Goal: Task Accomplishment & Management: Use online tool/utility

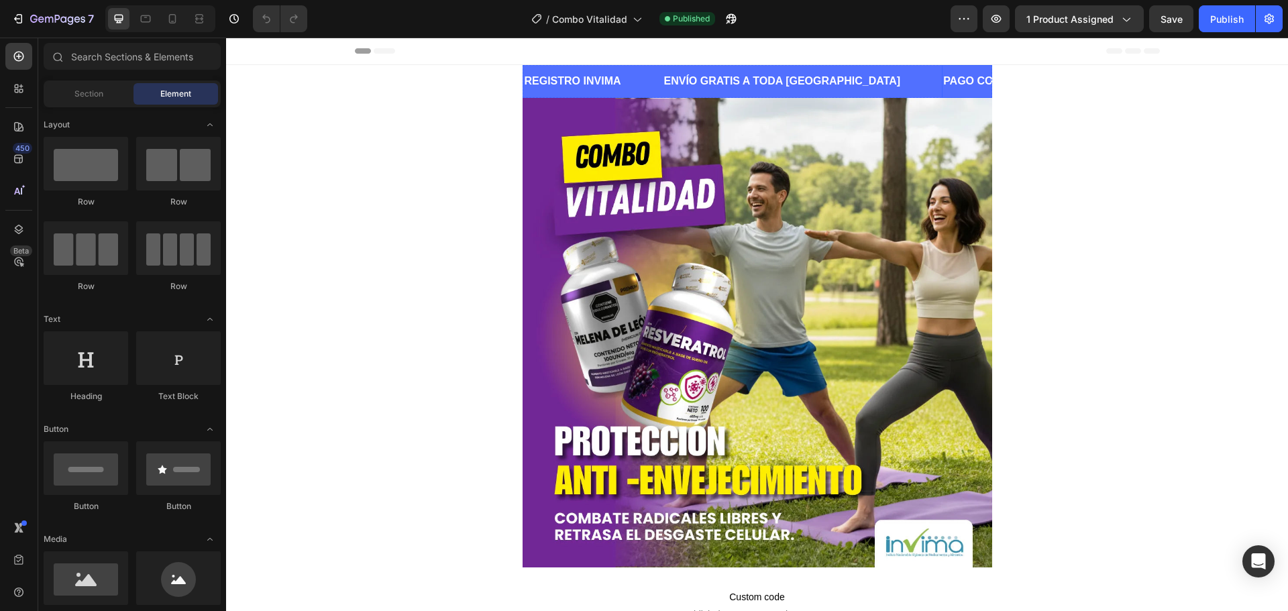
click at [943, 79] on p "PAGO CONTRAENTREGA" at bounding box center [1009, 81] width 132 height 19
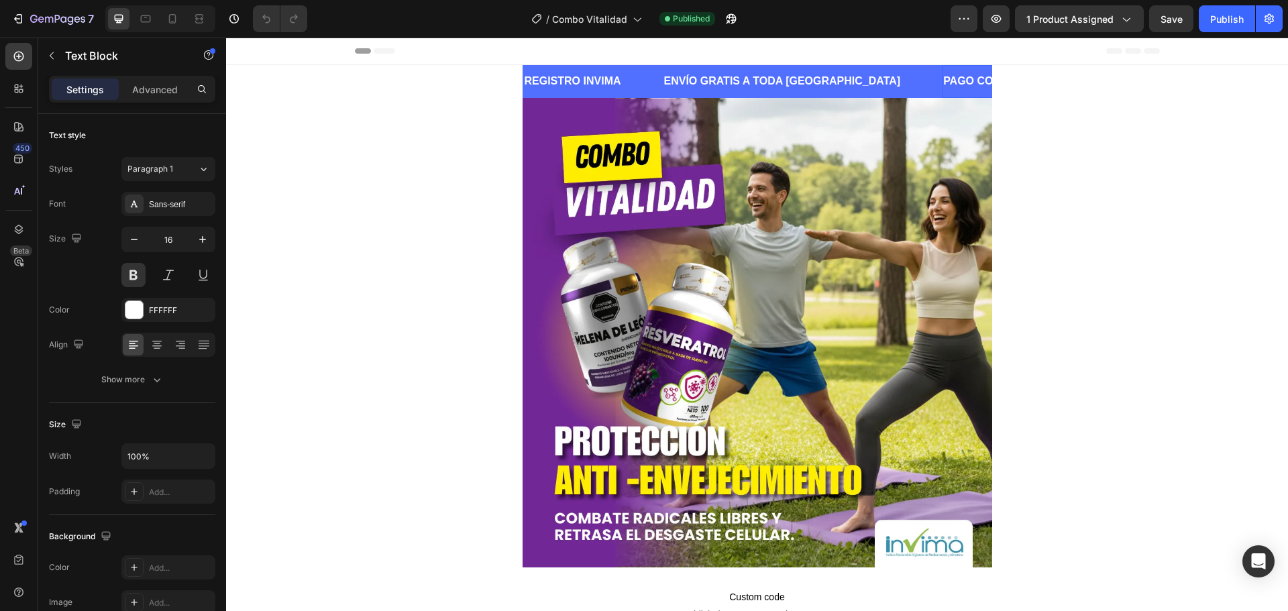
click at [943, 85] on p "PAGO CONTRAENTREGA" at bounding box center [1009, 81] width 132 height 19
click at [828, 89] on p "Productos Certificados y regulados por el INVIMA" at bounding box center [907, 81] width 254 height 19
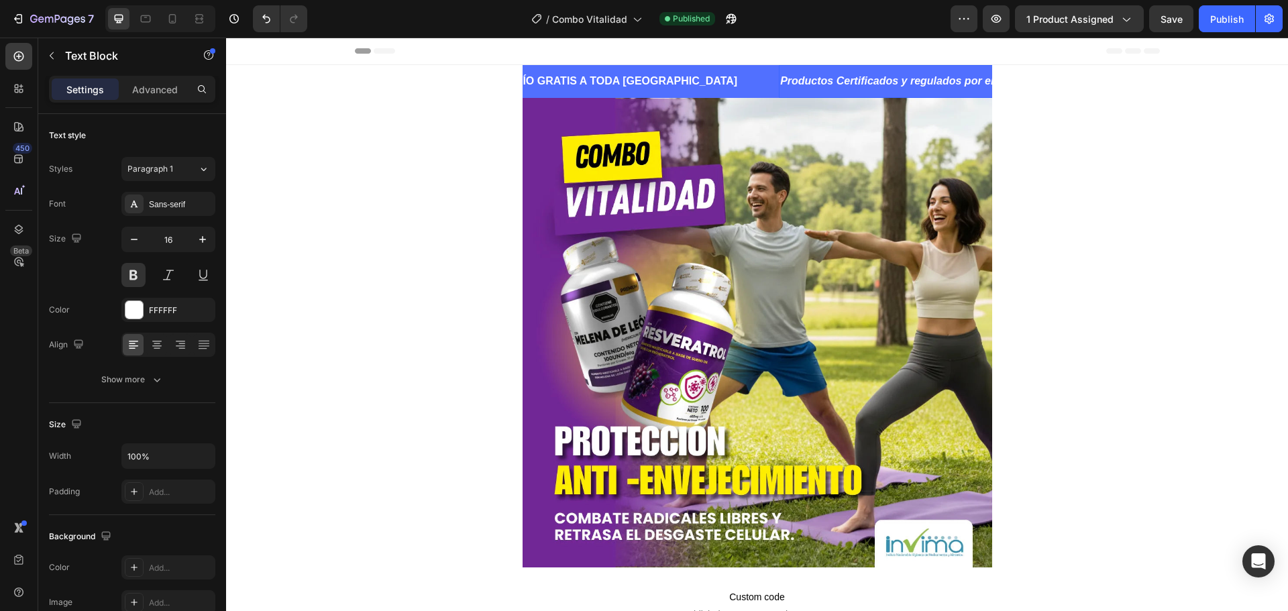
click at [808, 81] on icon "Productos Certificados y regulados por el INVIMA" at bounding box center [907, 80] width 254 height 11
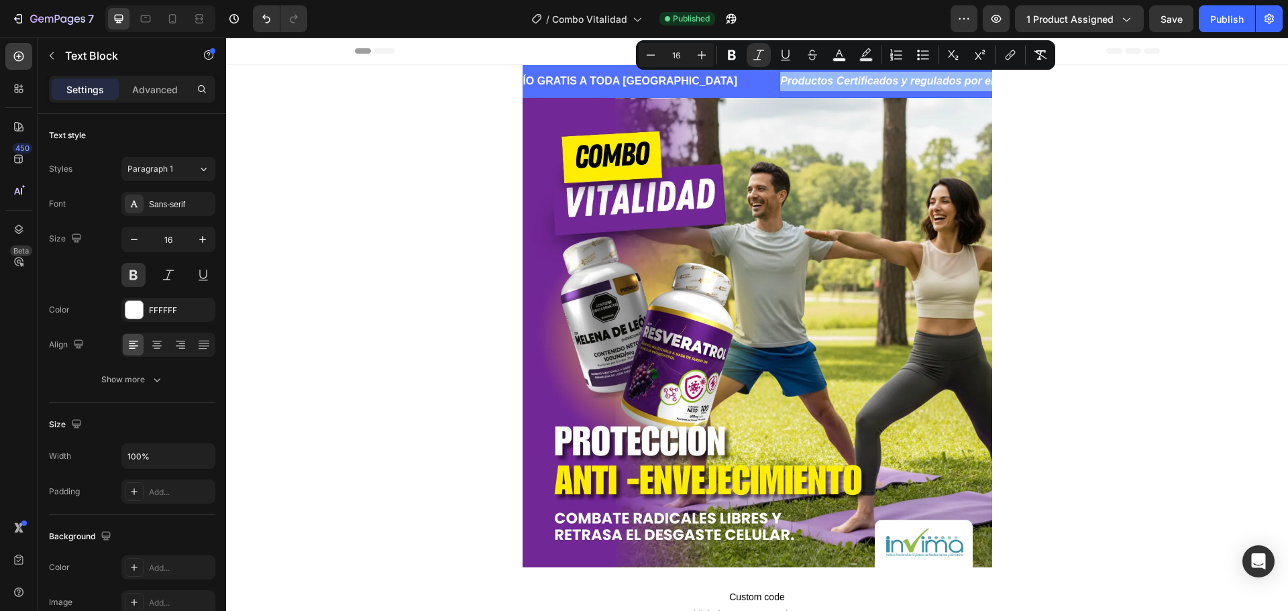
click at [1053, 51] on div "Minus 16 Plus Bold Italic Underline Strikethrough color Text Background Color N…" at bounding box center [845, 55] width 419 height 30
click at [1046, 51] on icon "Editor contextual toolbar" at bounding box center [1040, 54] width 13 height 13
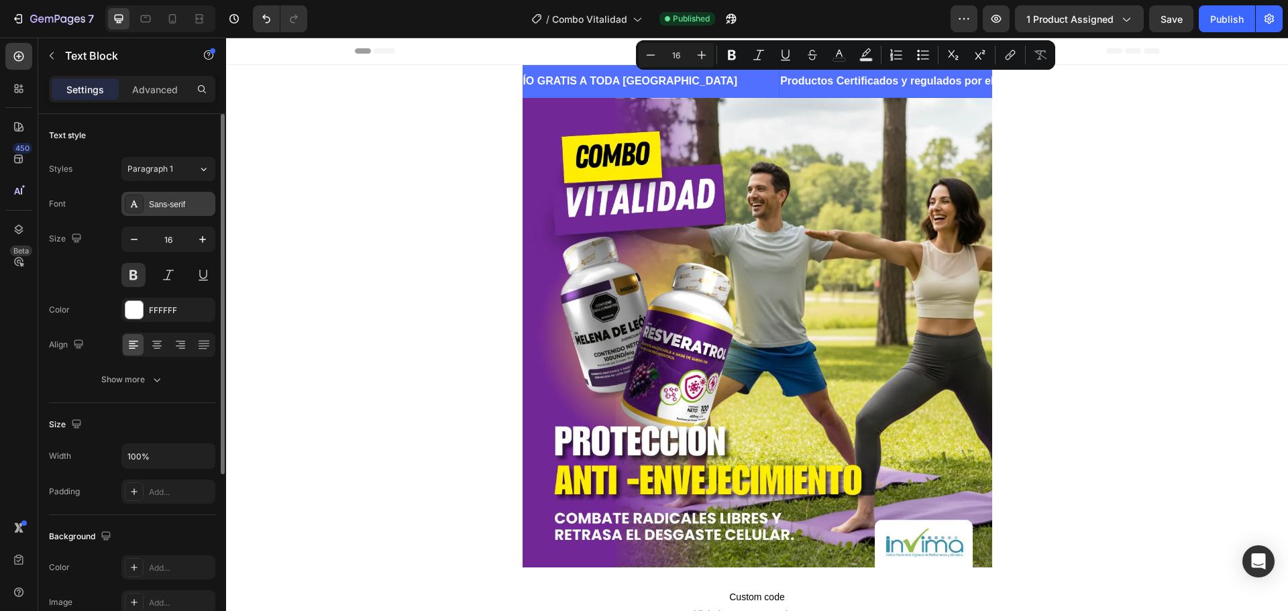
click at [178, 204] on div "Sans-serif" at bounding box center [180, 205] width 63 height 12
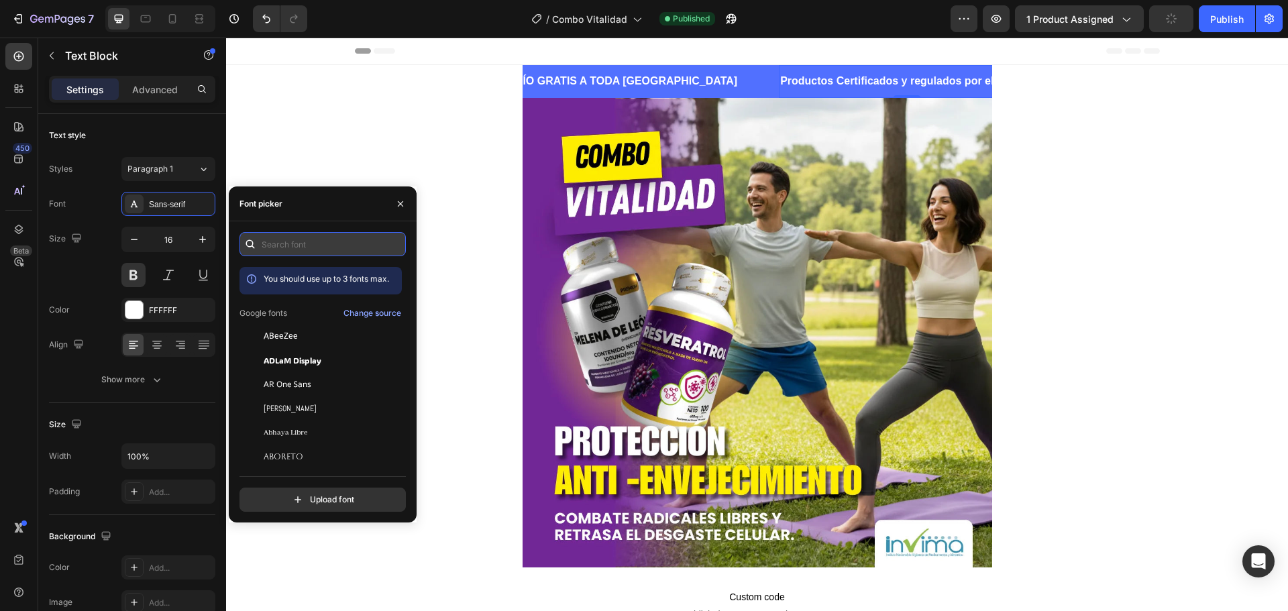
click at [292, 246] on input "text" at bounding box center [323, 244] width 166 height 24
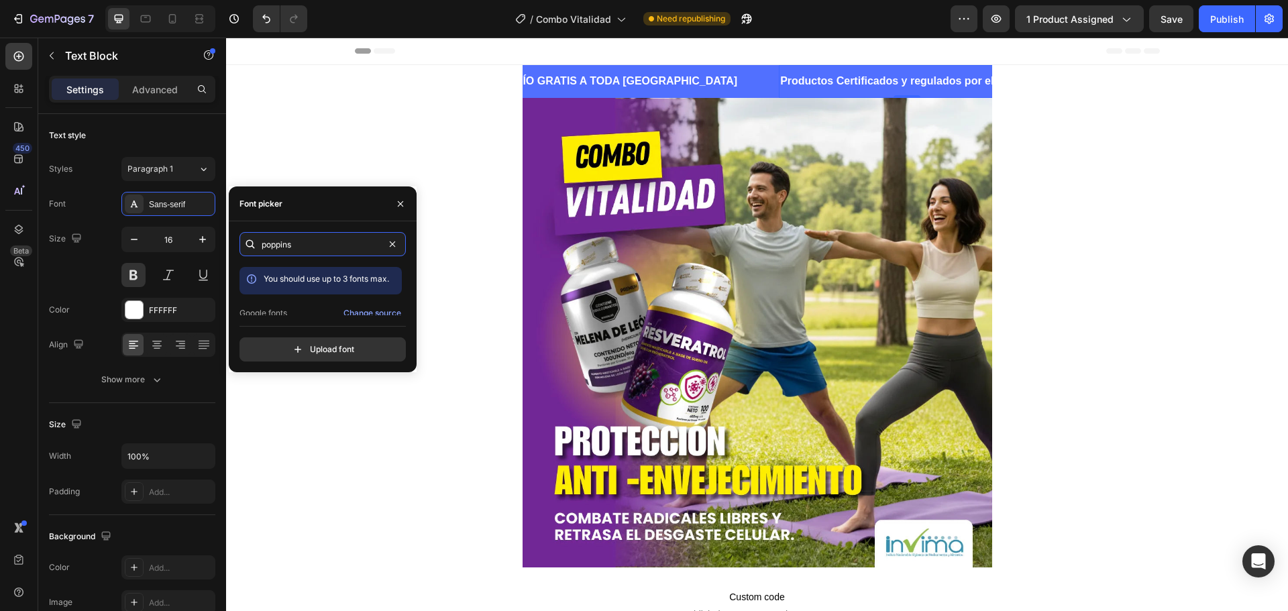
scroll to position [33, 0]
type input "poppins"
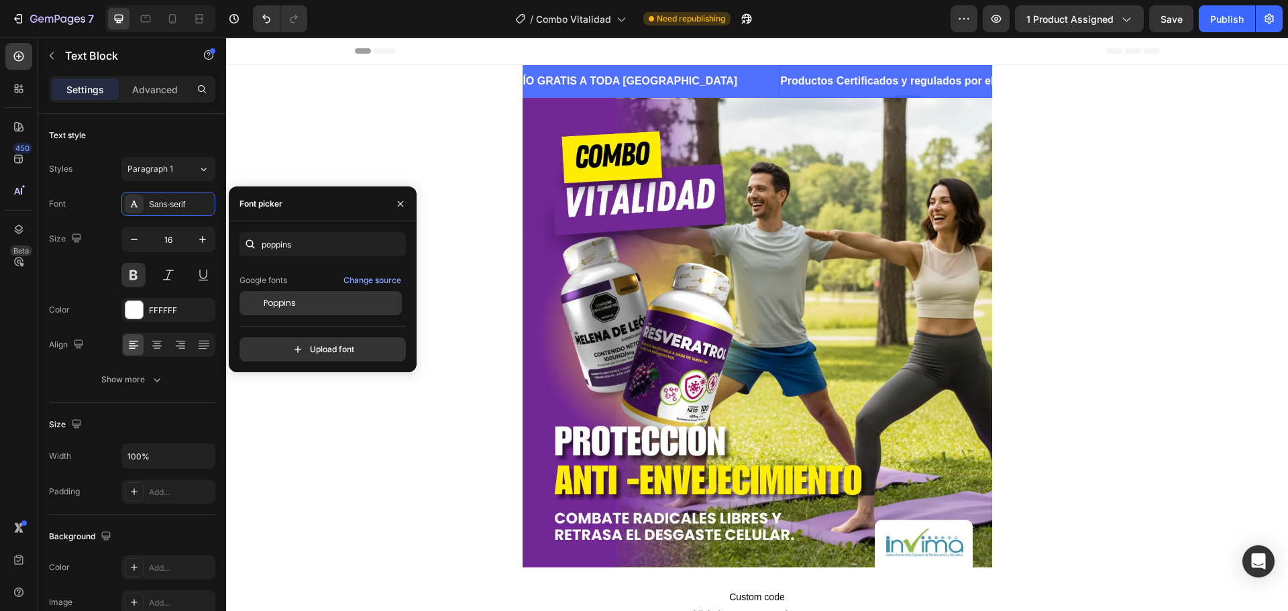
click at [299, 293] on div "Poppins" at bounding box center [321, 303] width 162 height 24
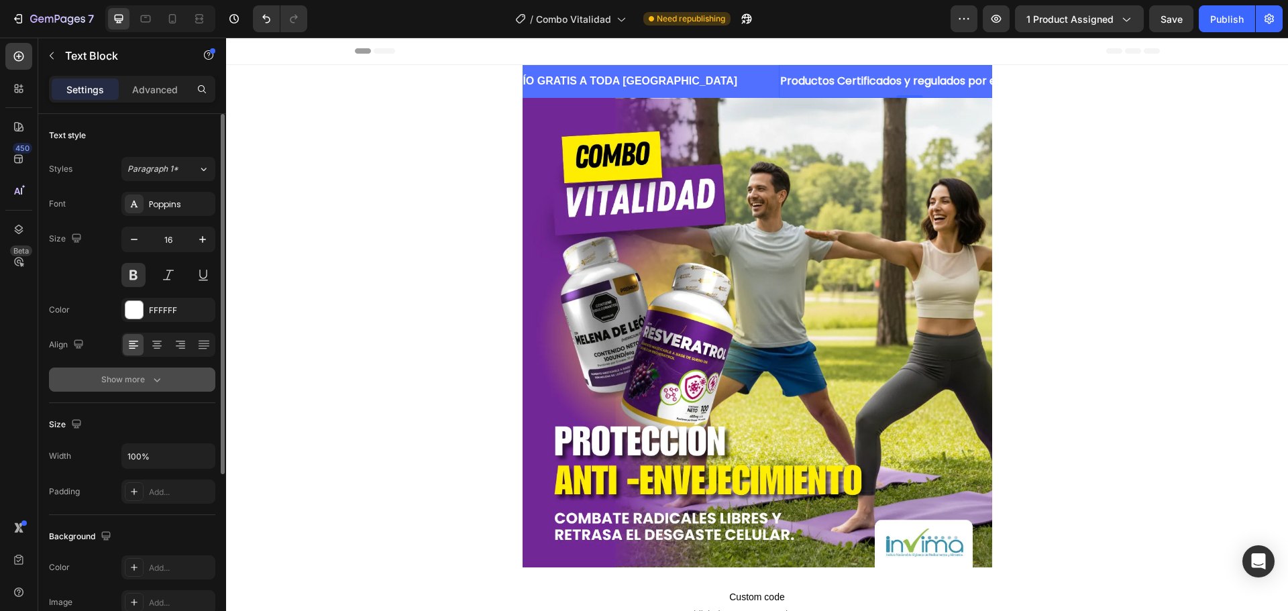
click at [140, 386] on div "Show more" at bounding box center [132, 379] width 62 height 13
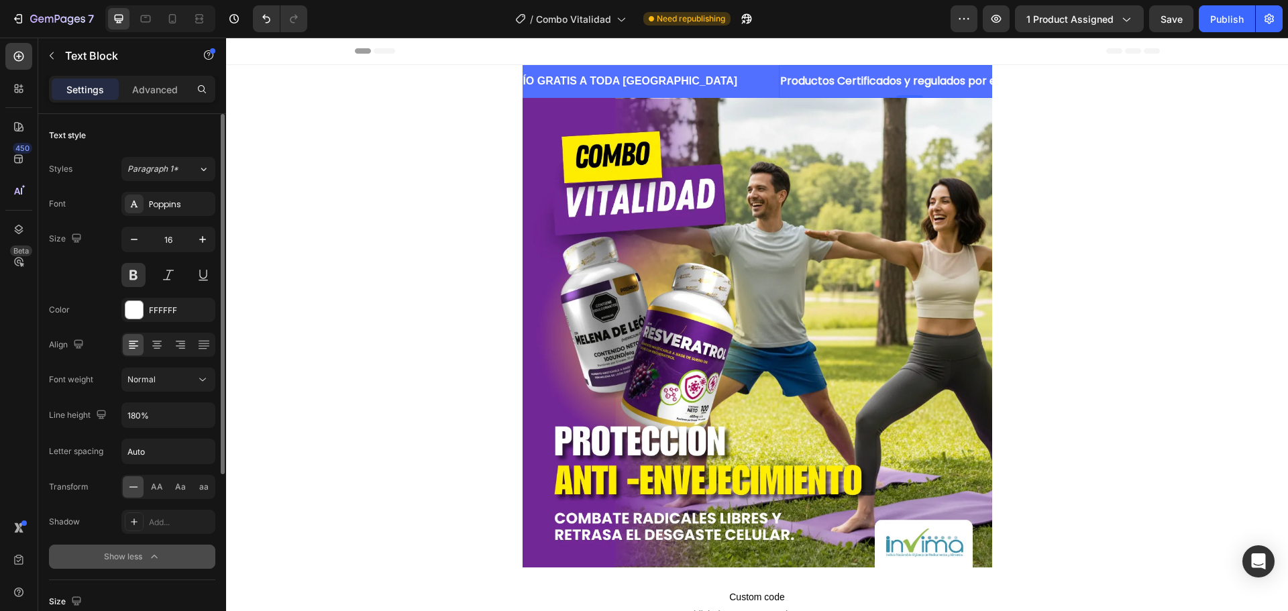
click at [156, 558] on icon "button" at bounding box center [154, 556] width 13 height 13
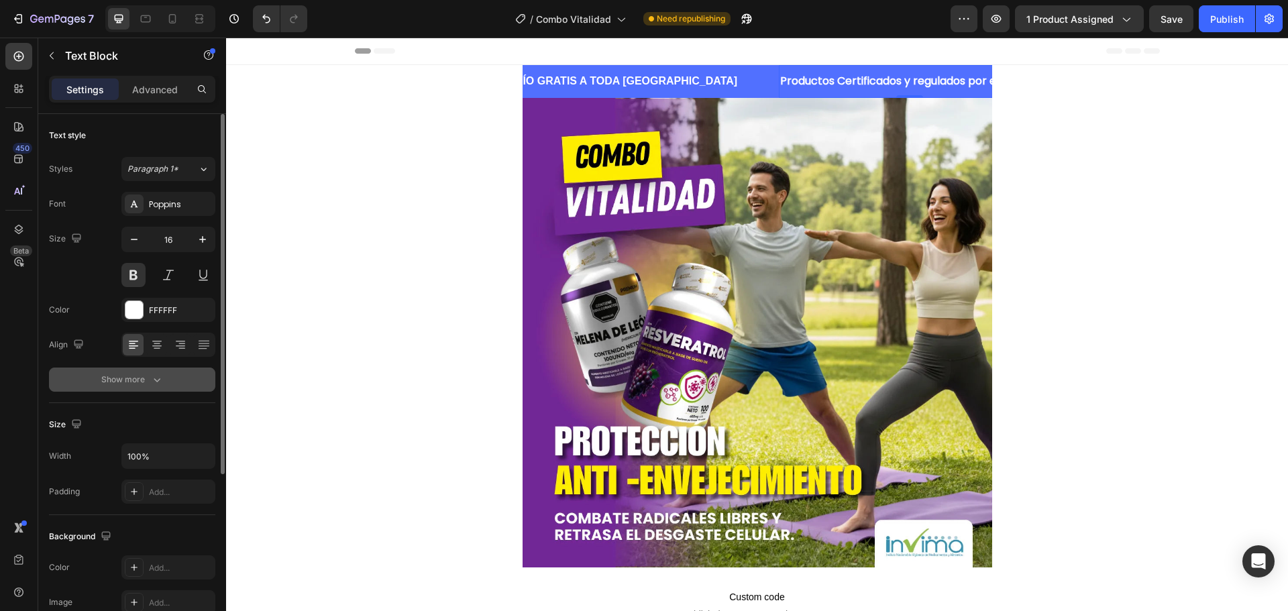
click at [161, 371] on button "Show more" at bounding box center [132, 380] width 166 height 24
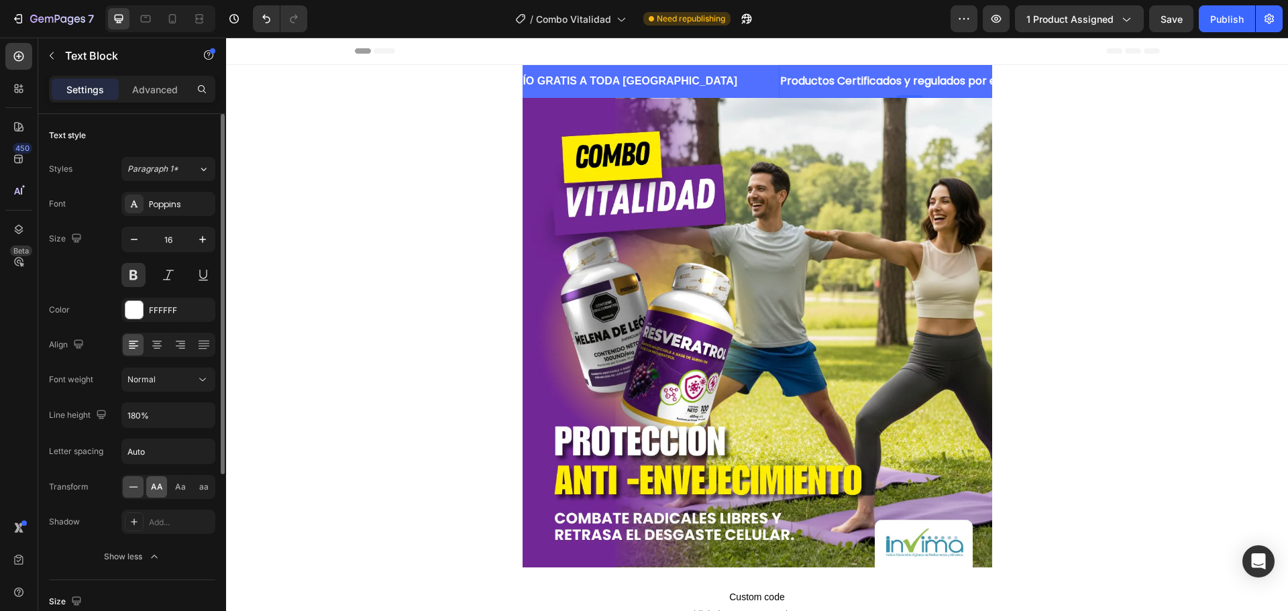
click at [158, 482] on span "AA" at bounding box center [157, 487] width 12 height 12
click at [702, 81] on div "ENVÍO GRATIS A TODA [GEOGRAPHIC_DATA] Text Block" at bounding box center [640, 81] width 280 height 33
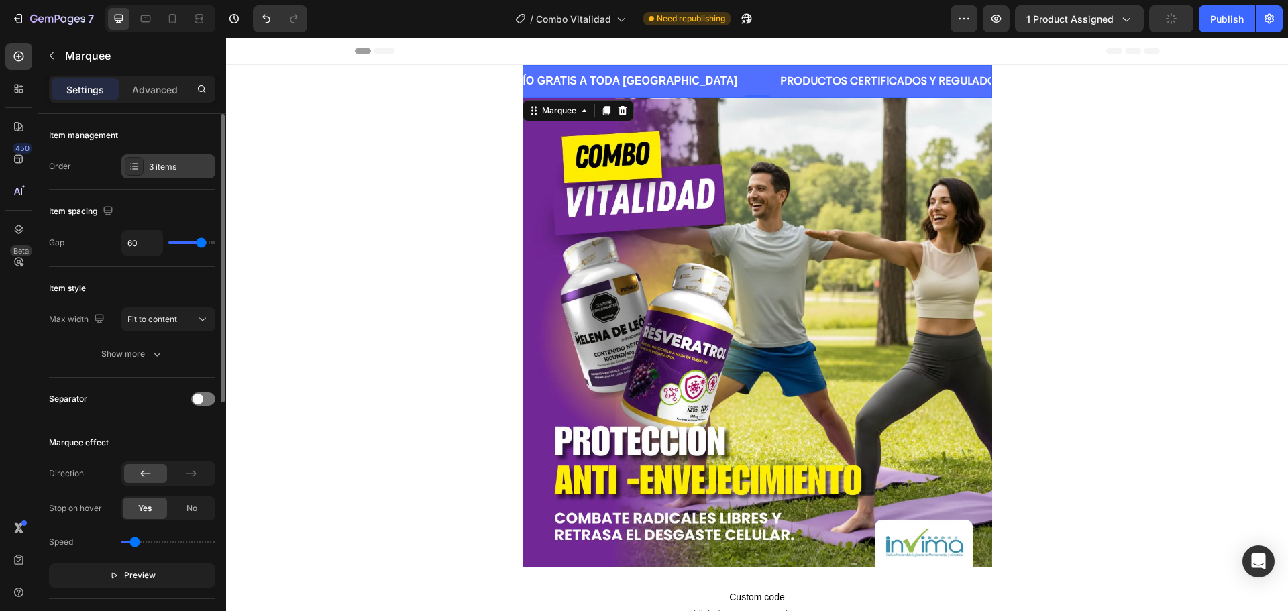
click at [178, 166] on div "3 items" at bounding box center [180, 167] width 63 height 12
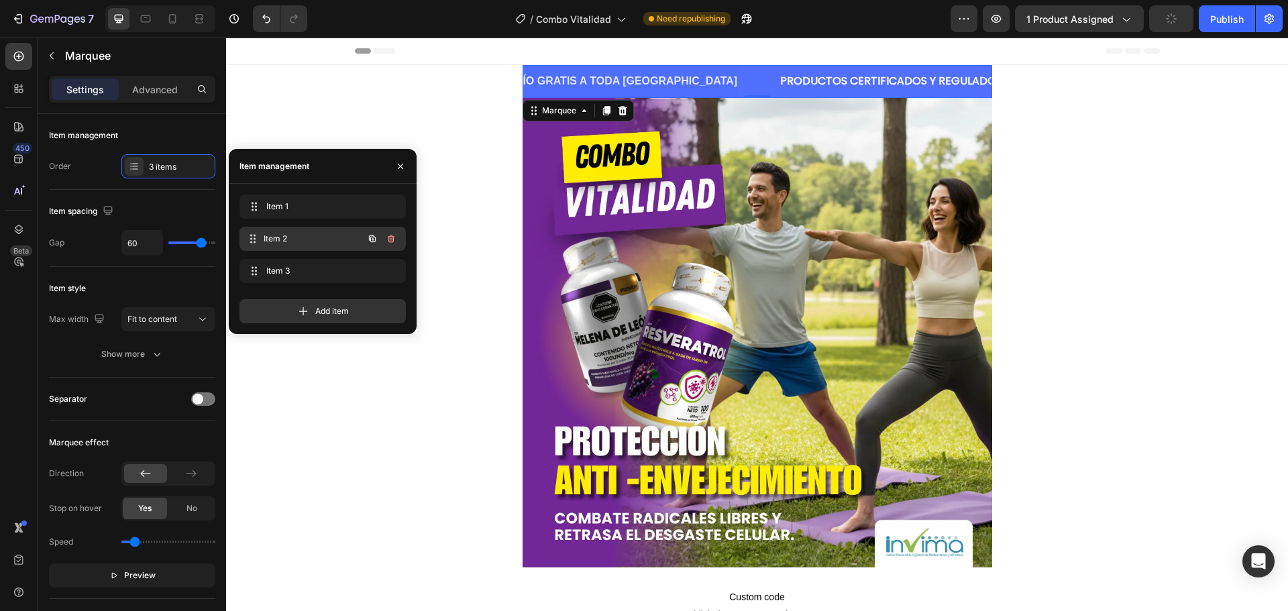
click at [281, 233] on span "Item 2" at bounding box center [313, 239] width 99 height 12
click at [288, 206] on span "Item 1" at bounding box center [304, 207] width 76 height 12
click at [288, 206] on span "Item 1" at bounding box center [313, 207] width 99 height 12
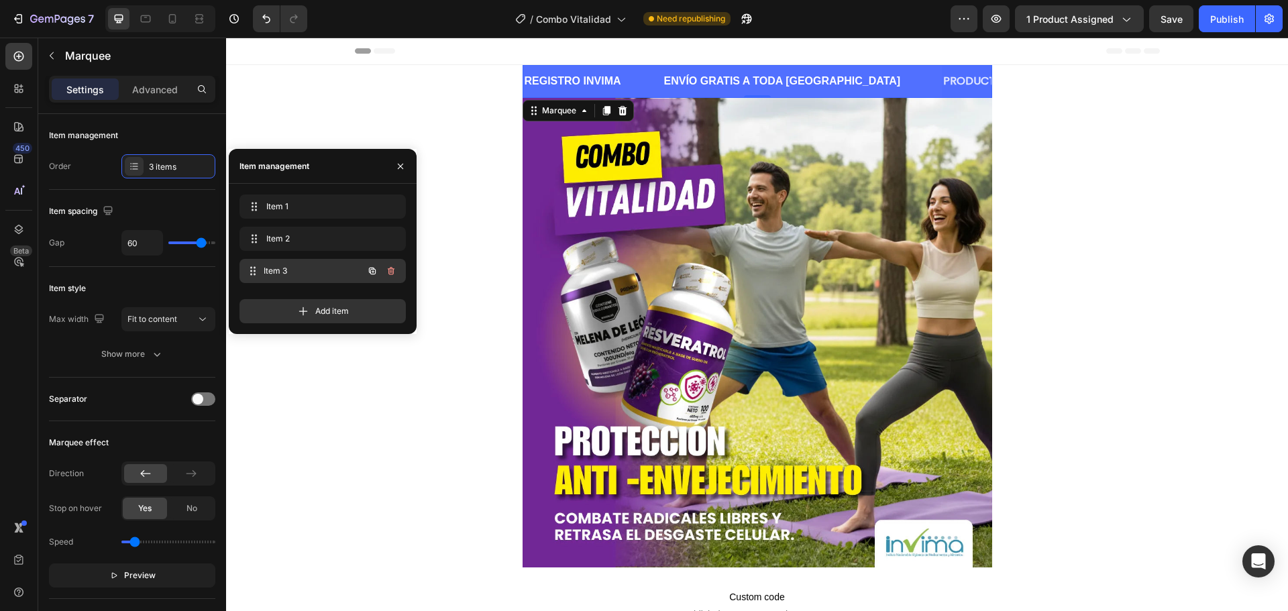
click at [290, 272] on span "Item 3" at bounding box center [313, 271] width 99 height 12
click at [291, 272] on span "Item 3" at bounding box center [313, 271] width 99 height 12
click at [291, 272] on span "Item 3" at bounding box center [304, 271] width 76 height 12
click at [1010, 83] on p "REGISTRO INVIMA" at bounding box center [1058, 81] width 97 height 19
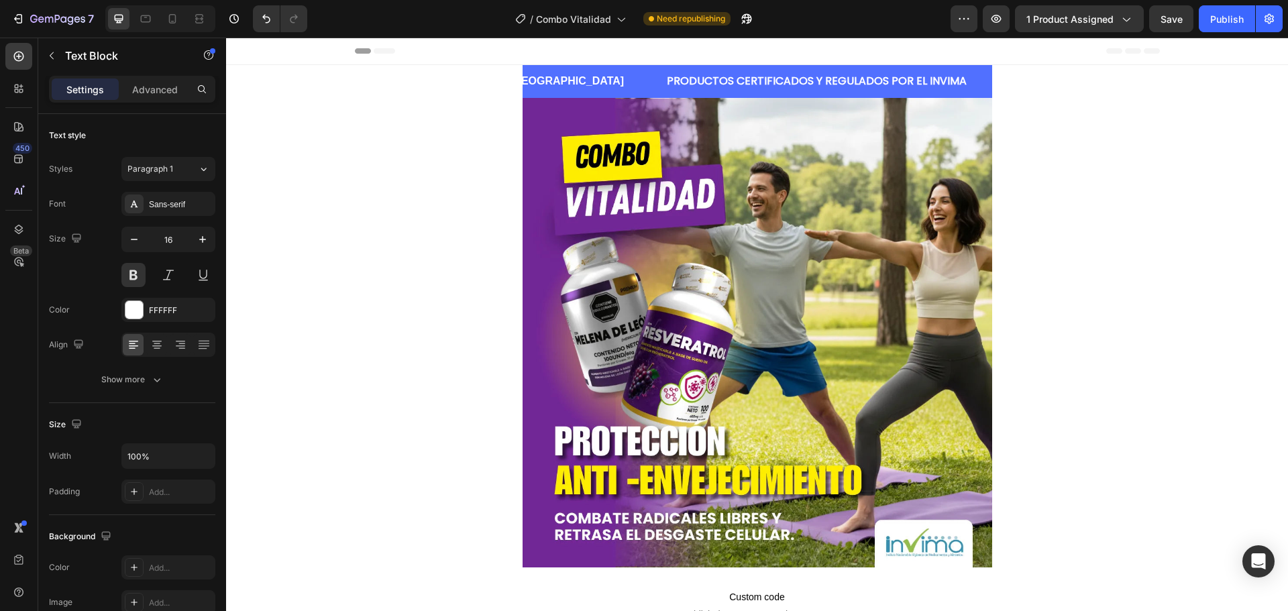
click at [1010, 83] on p "REGISTRO INVIMA" at bounding box center [1058, 81] width 97 height 19
click at [535, 82] on p "ENVÍO GRATIS A TODA [GEOGRAPHIC_DATA]" at bounding box center [485, 81] width 237 height 19
click at [990, 82] on p "ENVÍO GRATIS" at bounding box center [1028, 81] width 76 height 19
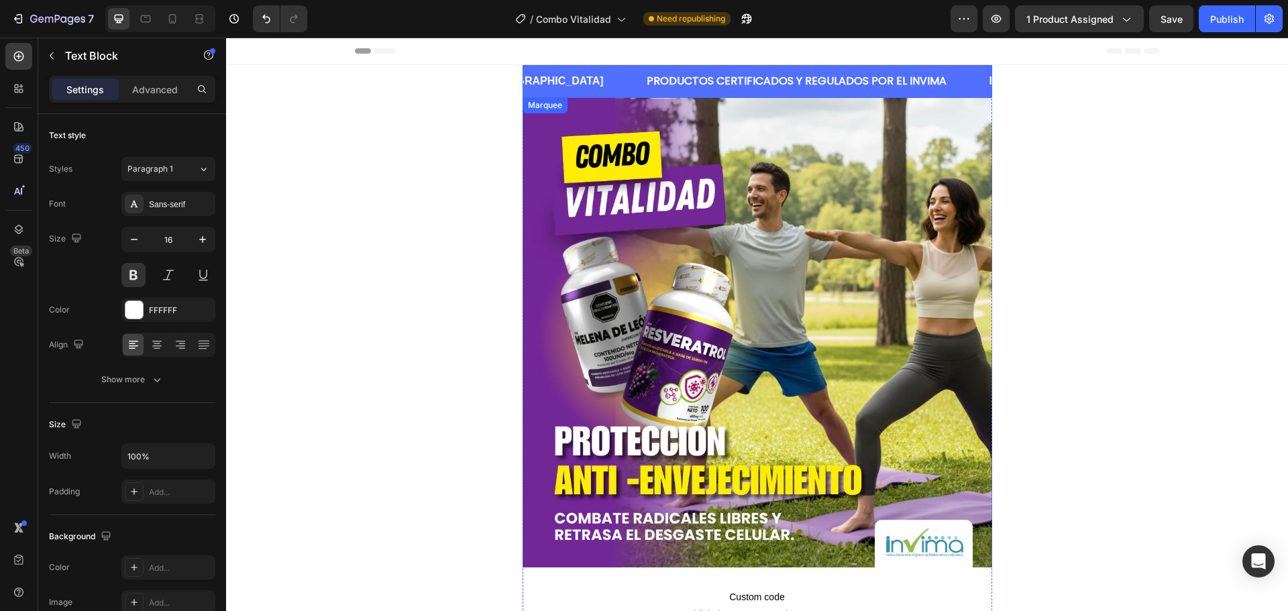
click at [894, 87] on div "Productos Certificados y regulados por el INVIMA Text Block" at bounding box center [816, 81] width 343 height 33
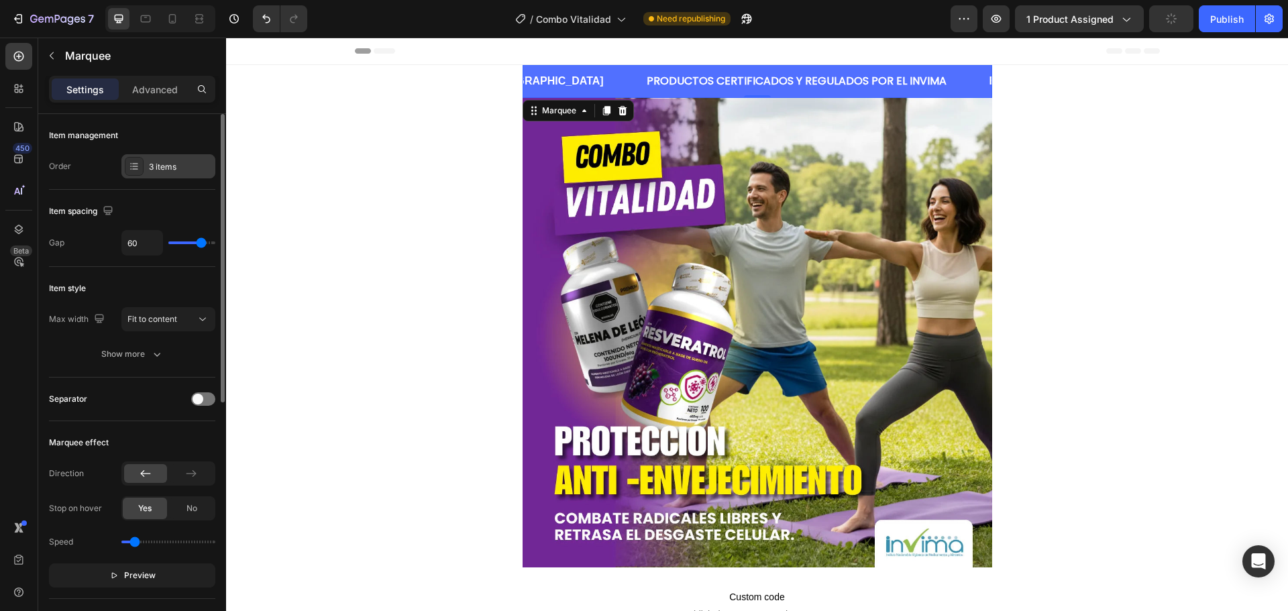
click at [174, 169] on div "3 items" at bounding box center [180, 167] width 63 height 12
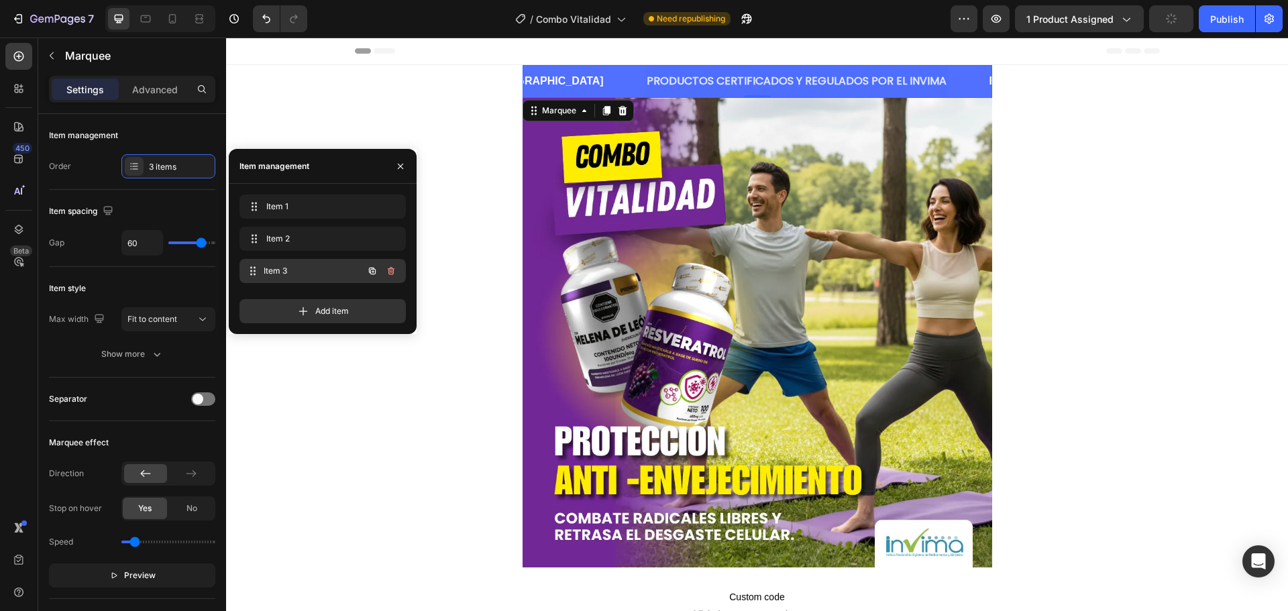
click at [328, 266] on span "Item 3" at bounding box center [313, 271] width 99 height 12
click at [290, 270] on span "Item 3" at bounding box center [304, 271] width 76 height 12
click at [392, 272] on icon "button" at bounding box center [392, 271] width 1 height 3
click at [368, 266] on button "Delete" at bounding box center [382, 271] width 37 height 19
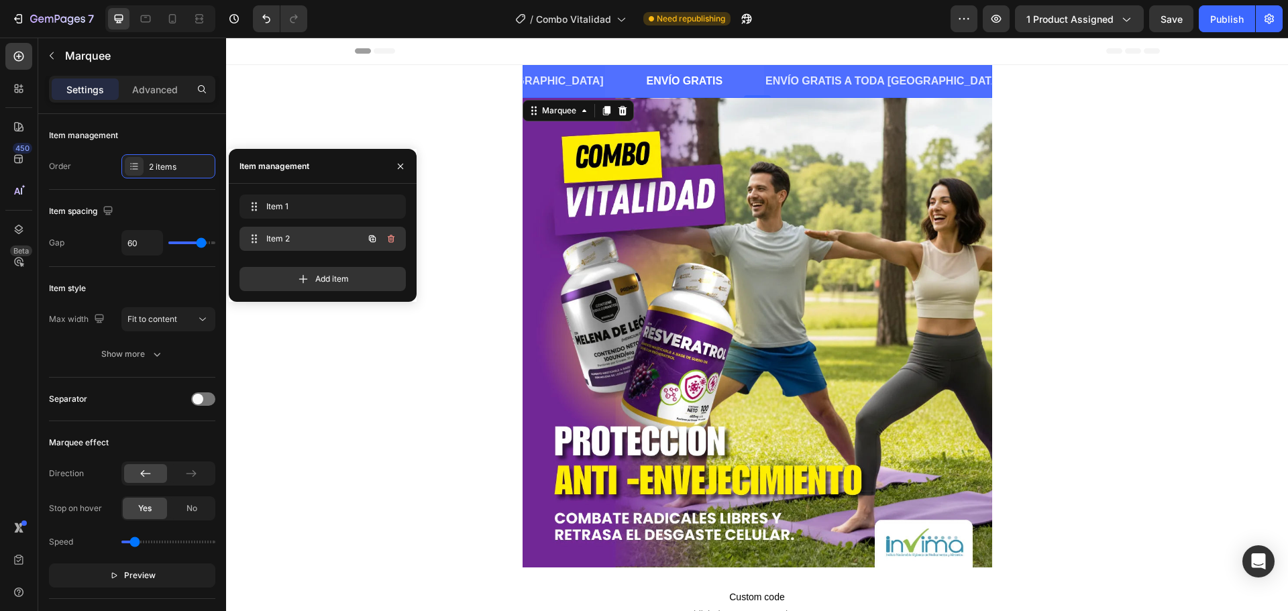
scroll to position [0, 216]
click at [302, 234] on span "Item 2" at bounding box center [313, 239] width 99 height 12
click at [304, 213] on div "Item 1 Item 1" at bounding box center [304, 206] width 118 height 19
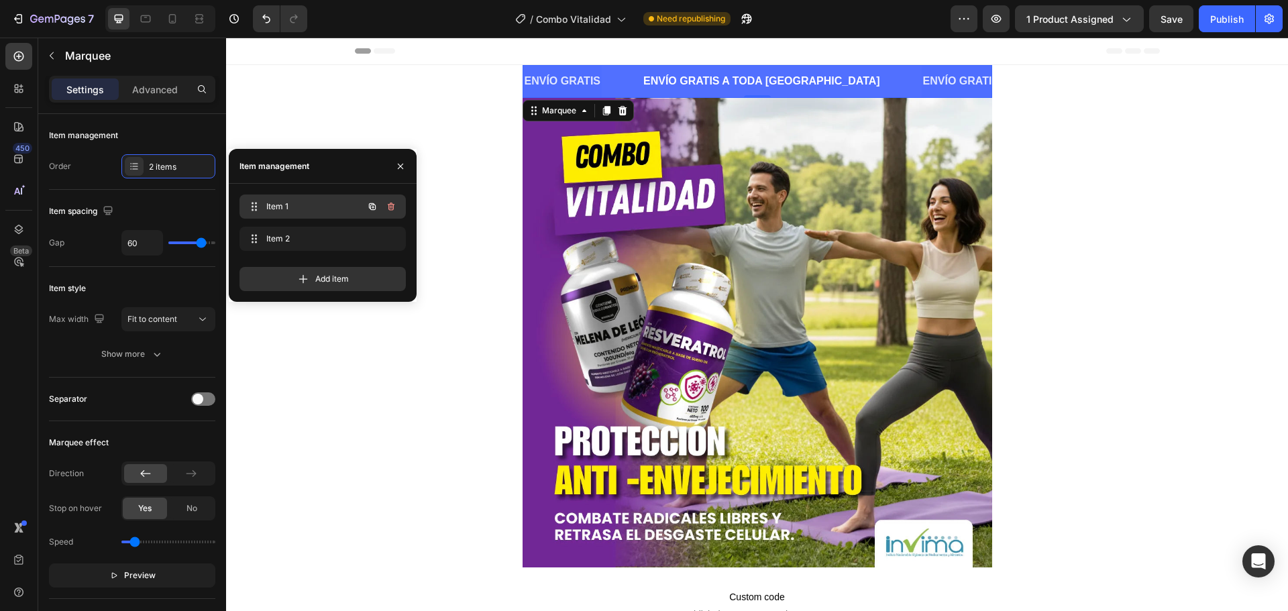
click at [304, 213] on div "Item 1 Item 1" at bounding box center [304, 206] width 118 height 19
click at [307, 207] on span "Item 1" at bounding box center [313, 207] width 99 height 12
click at [575, 72] on p "ENVÍO GRATIS" at bounding box center [563, 81] width 76 height 19
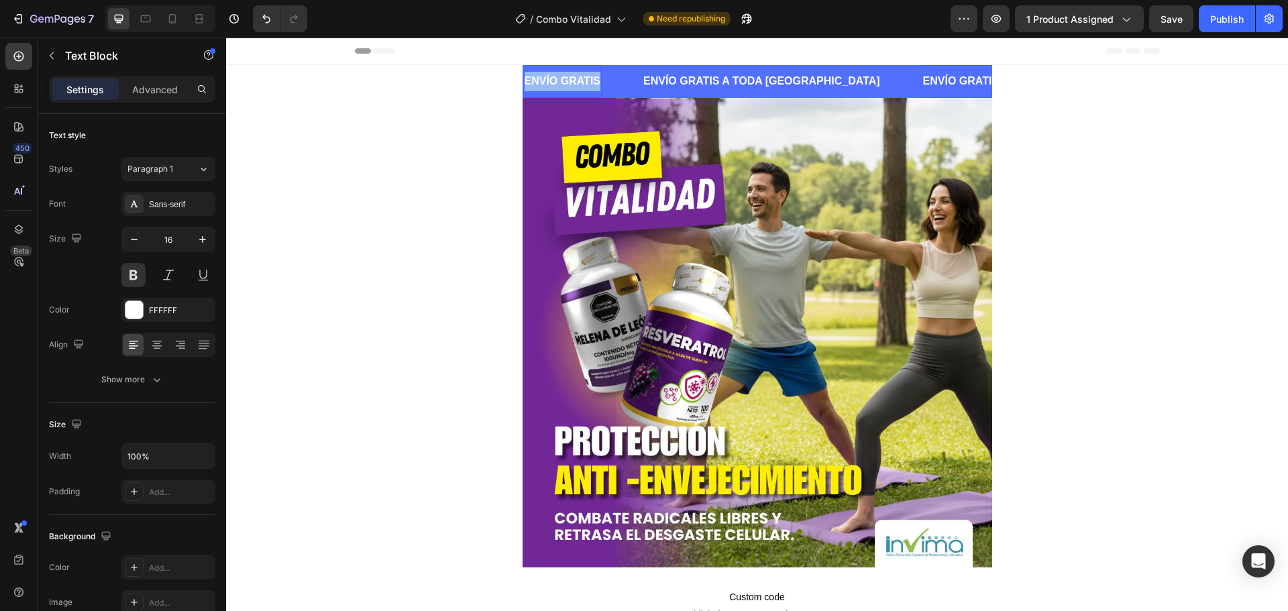
click at [575, 72] on p "ENVÍO GRATIS" at bounding box center [563, 81] width 76 height 19
click at [573, 82] on icon "Productos Certificados y regulados por el INVIMA" at bounding box center [652, 80] width 254 height 11
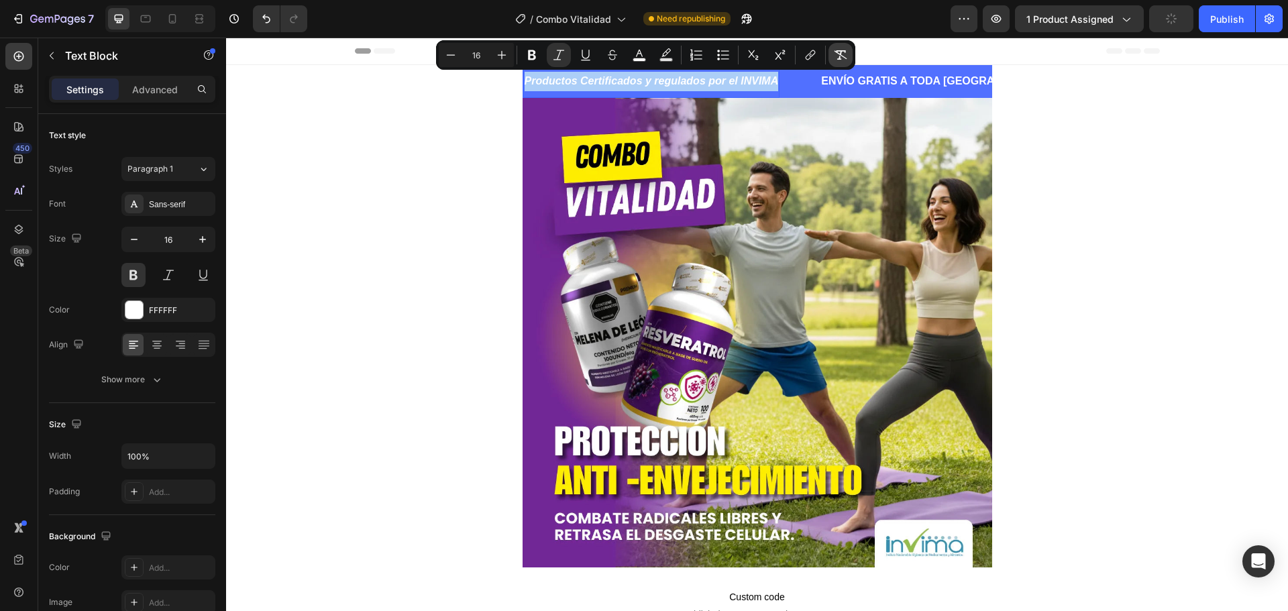
click at [842, 52] on icon "Editor contextual toolbar" at bounding box center [840, 54] width 13 height 13
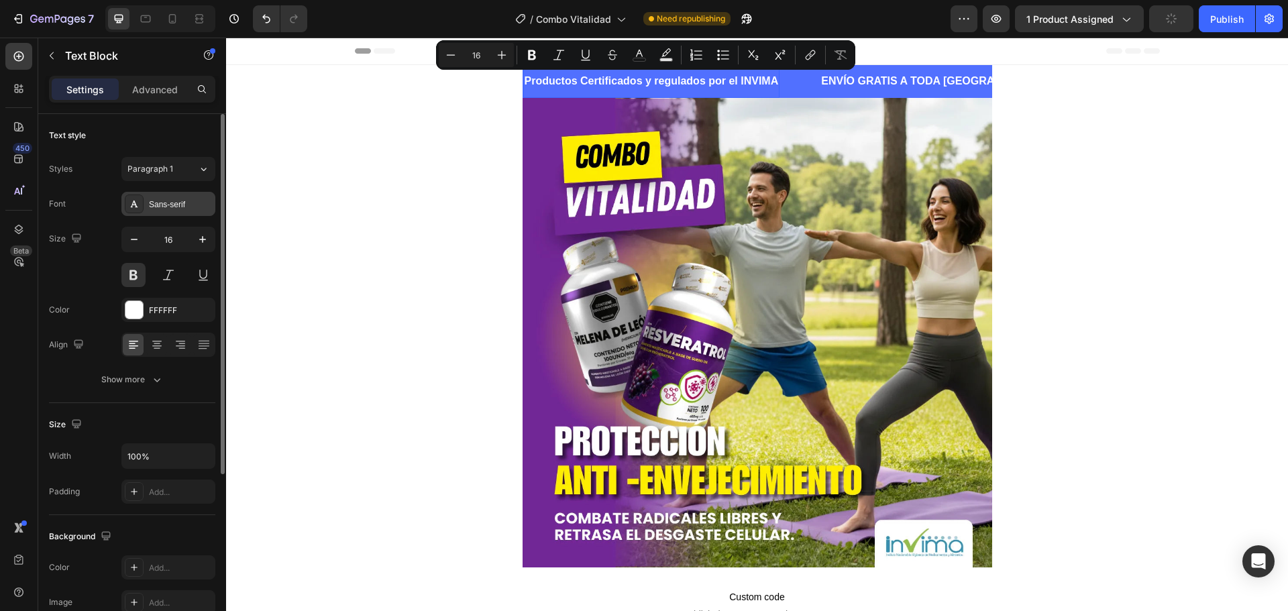
click at [176, 215] on div "Sans-serif" at bounding box center [168, 204] width 94 height 24
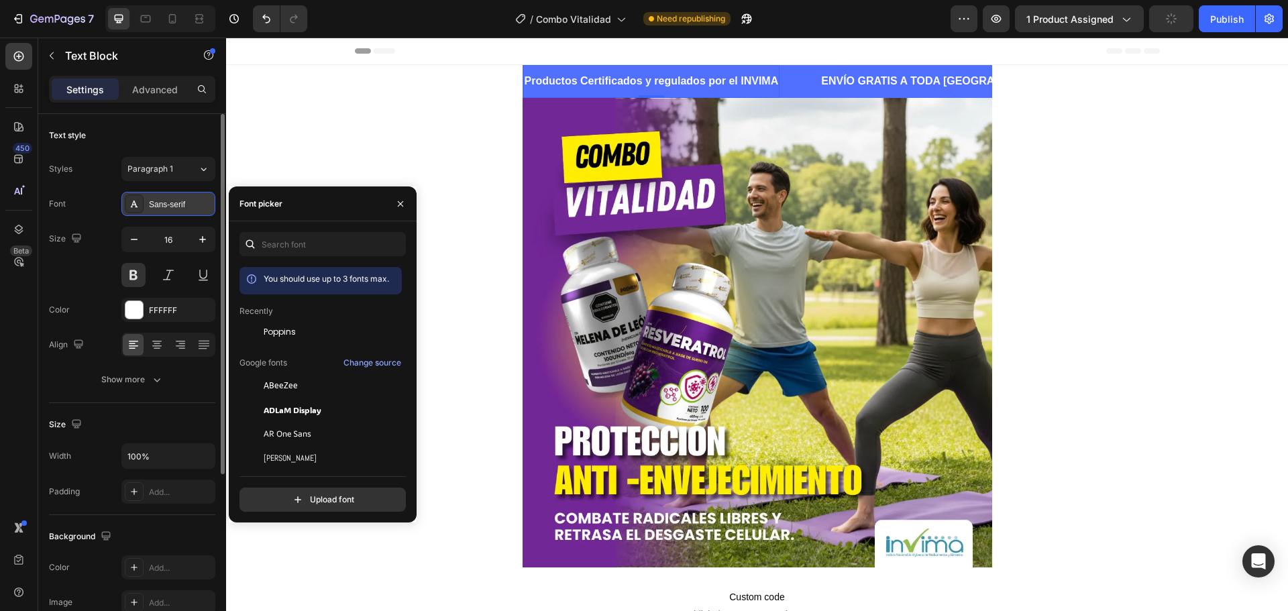
click at [176, 208] on div "Sans-serif" at bounding box center [180, 205] width 63 height 12
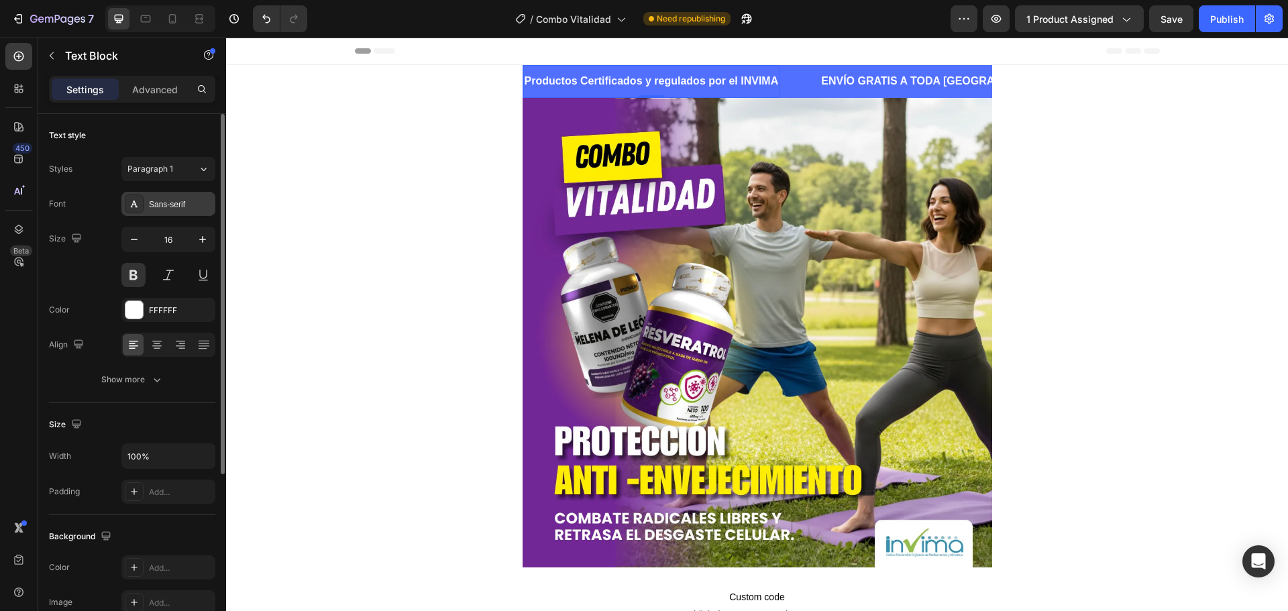
click at [178, 199] on div "Sans-serif" at bounding box center [180, 205] width 63 height 12
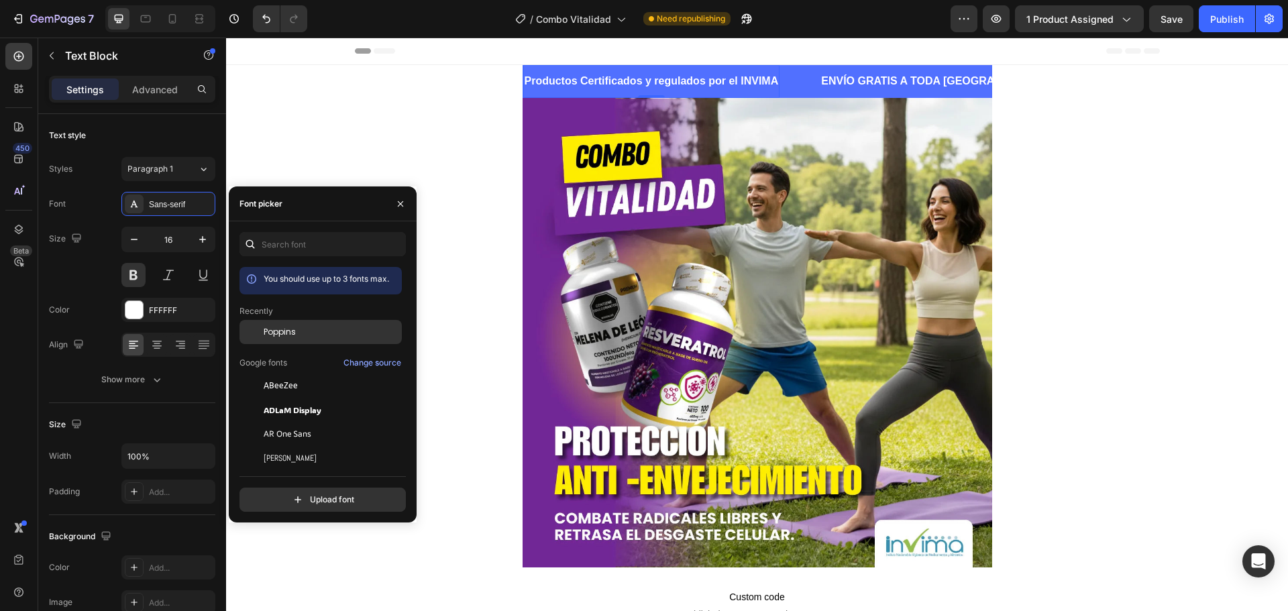
click at [310, 334] on div "Poppins" at bounding box center [332, 332] width 136 height 12
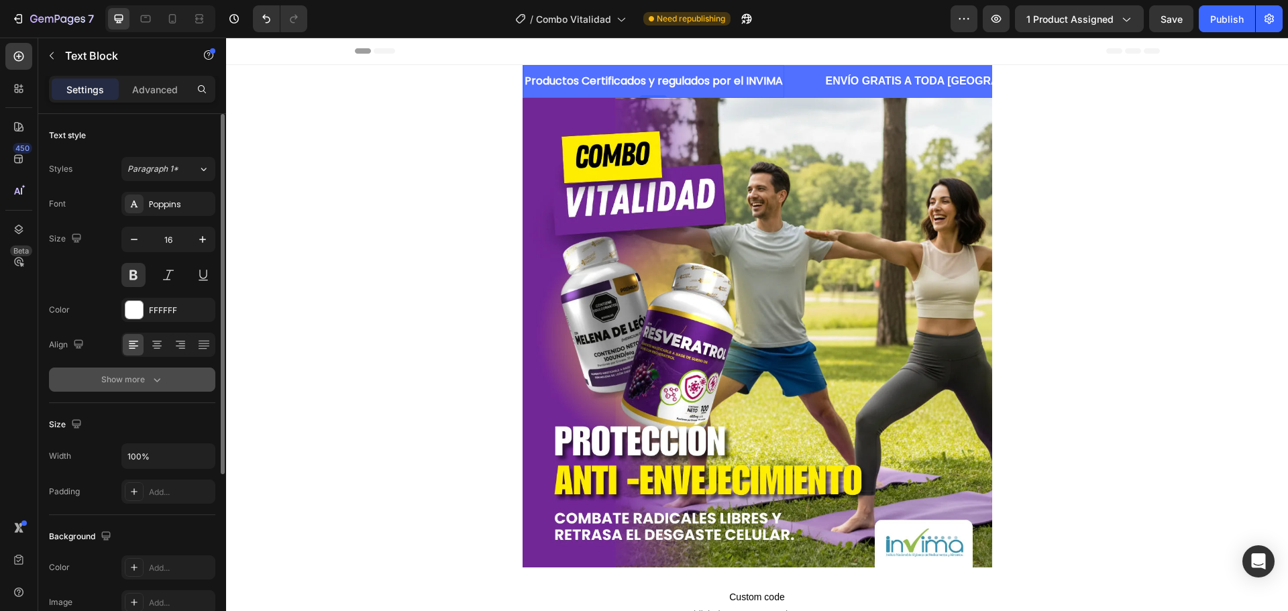
click at [119, 384] on div "Show more" at bounding box center [132, 379] width 62 height 13
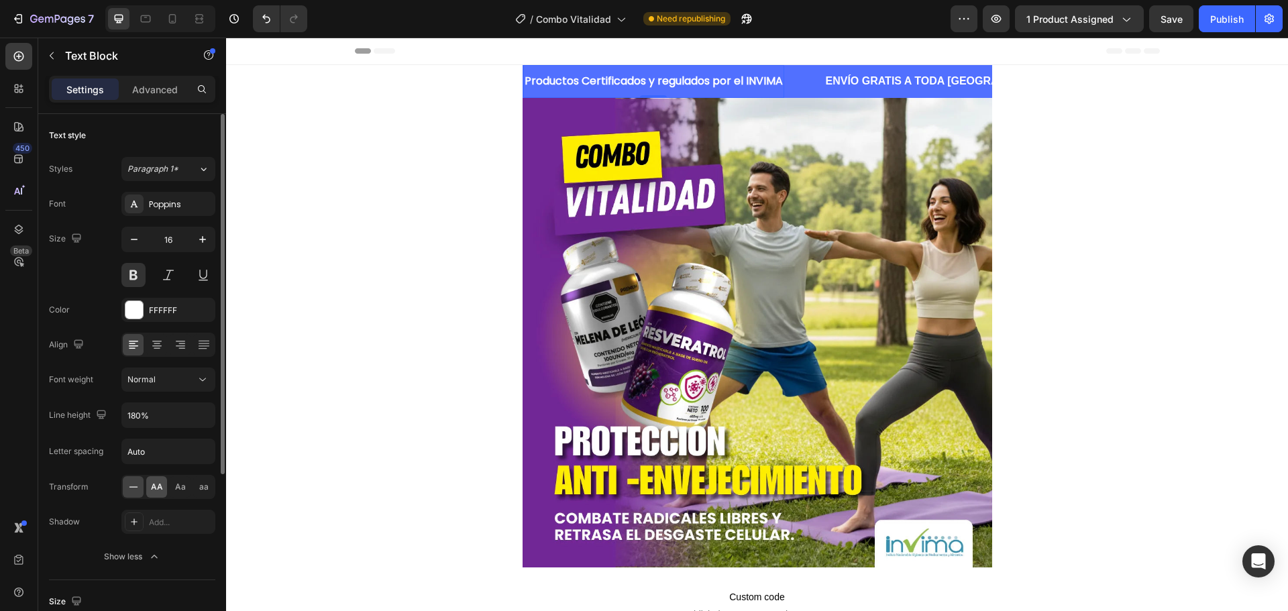
click at [159, 484] on span "AA" at bounding box center [157, 487] width 12 height 12
click at [876, 82] on p "ENVÍO GRATIS A TODA [GEOGRAPHIC_DATA]" at bounding box center [985, 81] width 237 height 19
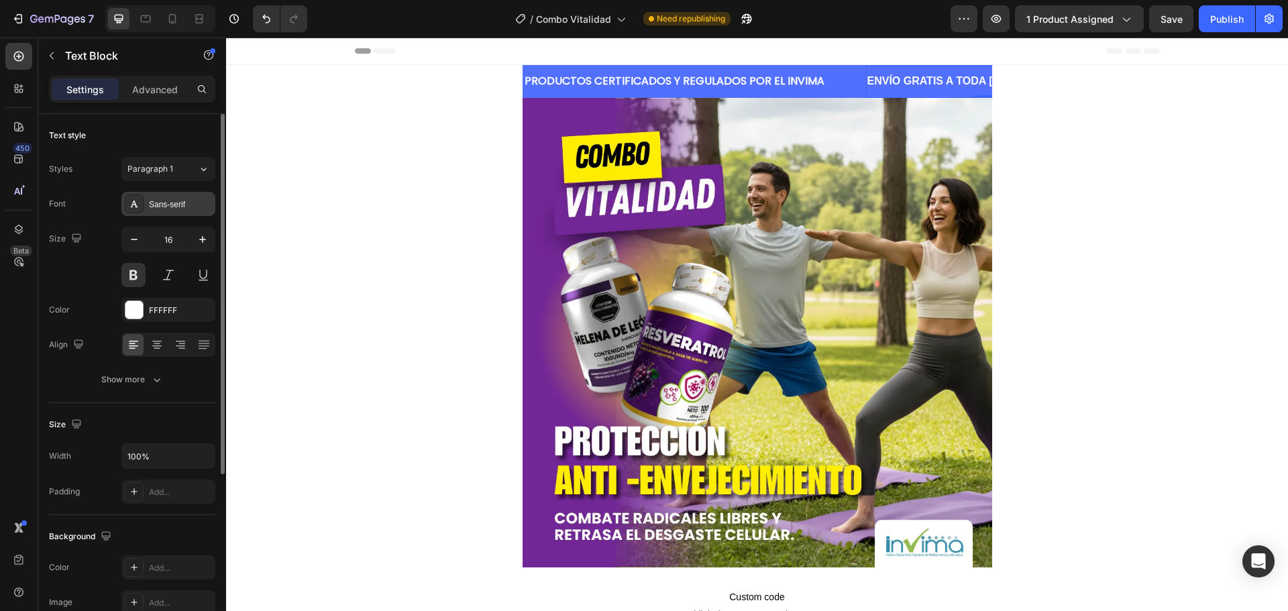
click at [168, 209] on div "Sans-serif" at bounding box center [180, 205] width 63 height 12
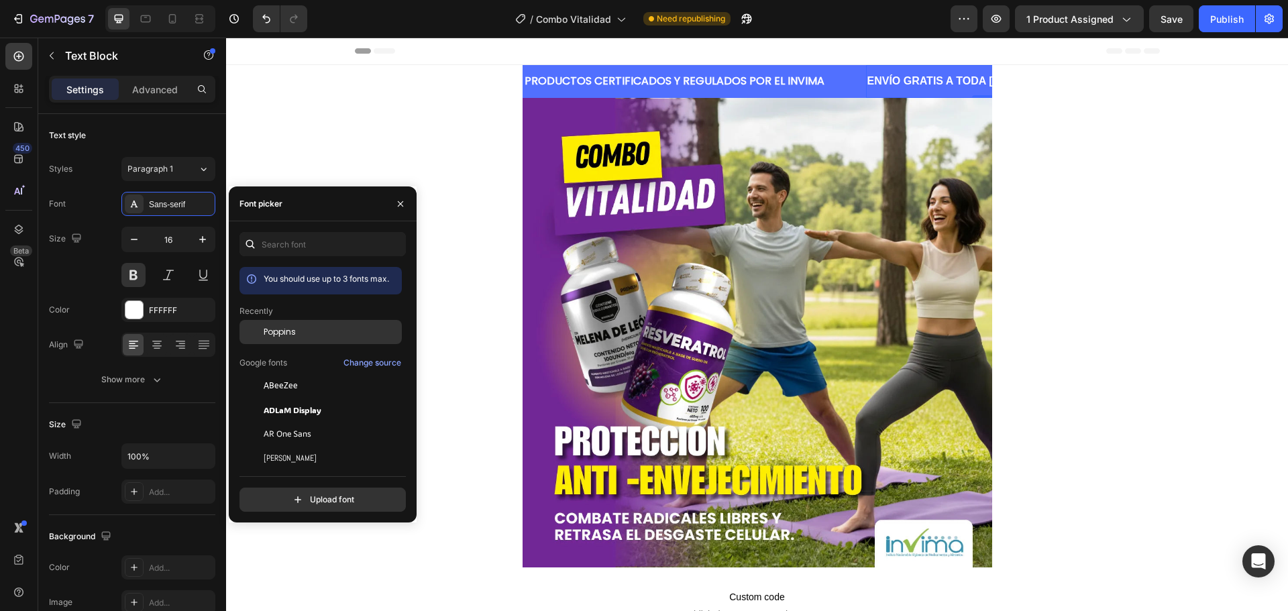
click at [293, 330] on span "Poppins" at bounding box center [280, 332] width 32 height 12
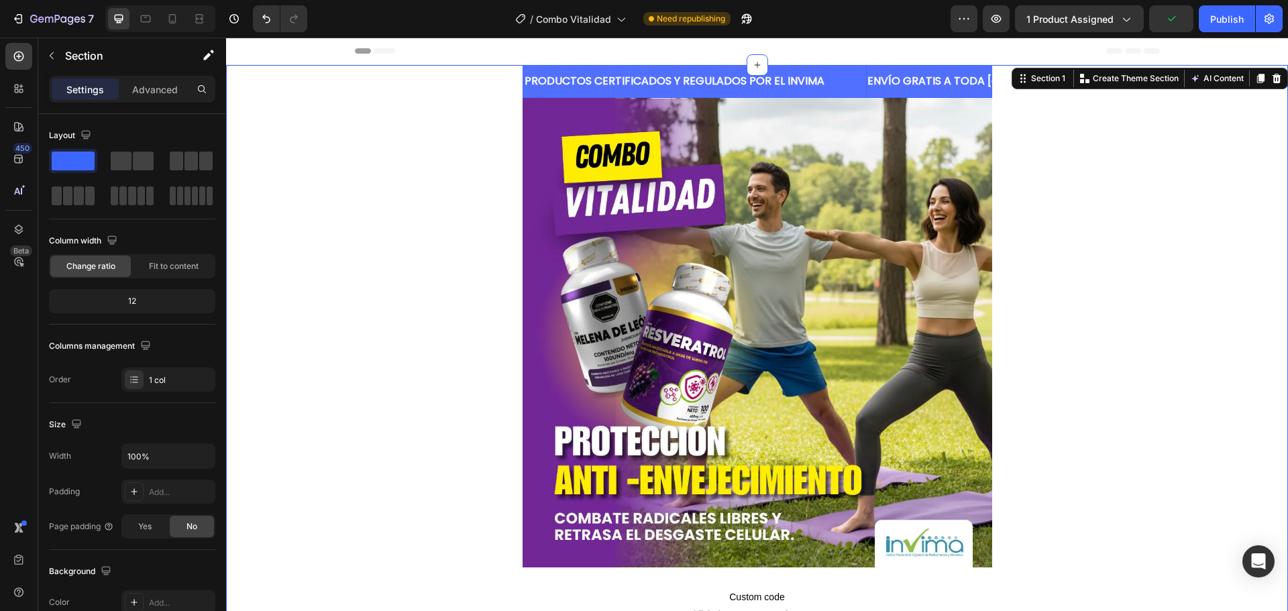
click at [888, 78] on p "ENVÍO GRATIS A TODA [GEOGRAPHIC_DATA]" at bounding box center [986, 81] width 238 height 19
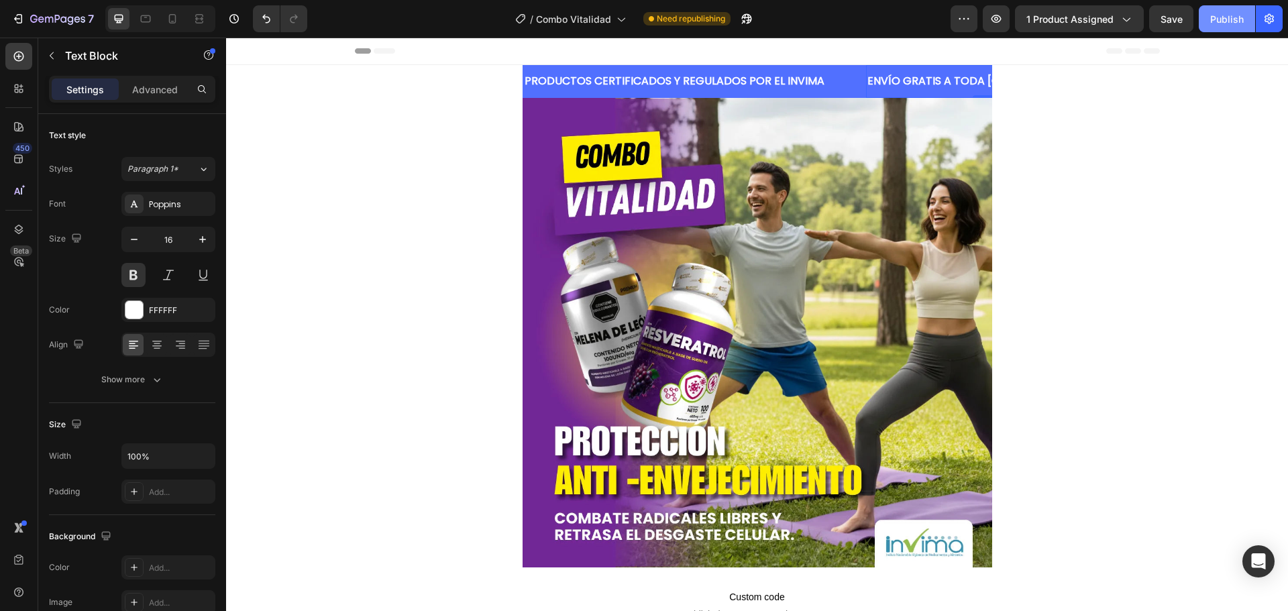
click at [1234, 16] on div "Publish" at bounding box center [1227, 19] width 34 height 14
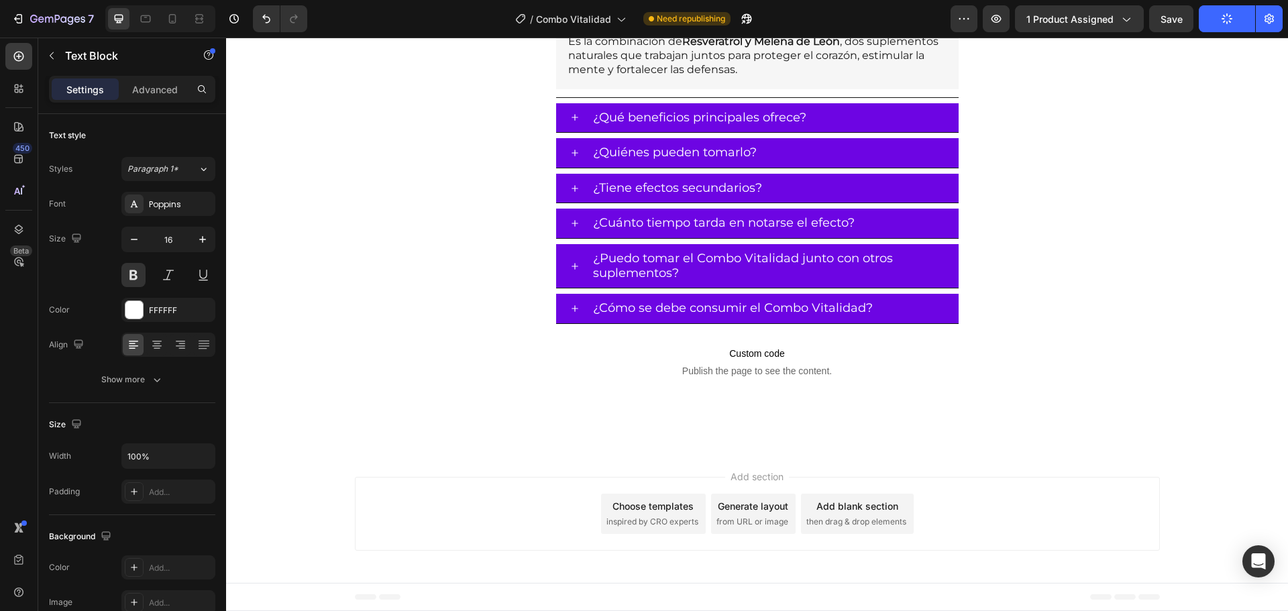
scroll to position [4227, 0]
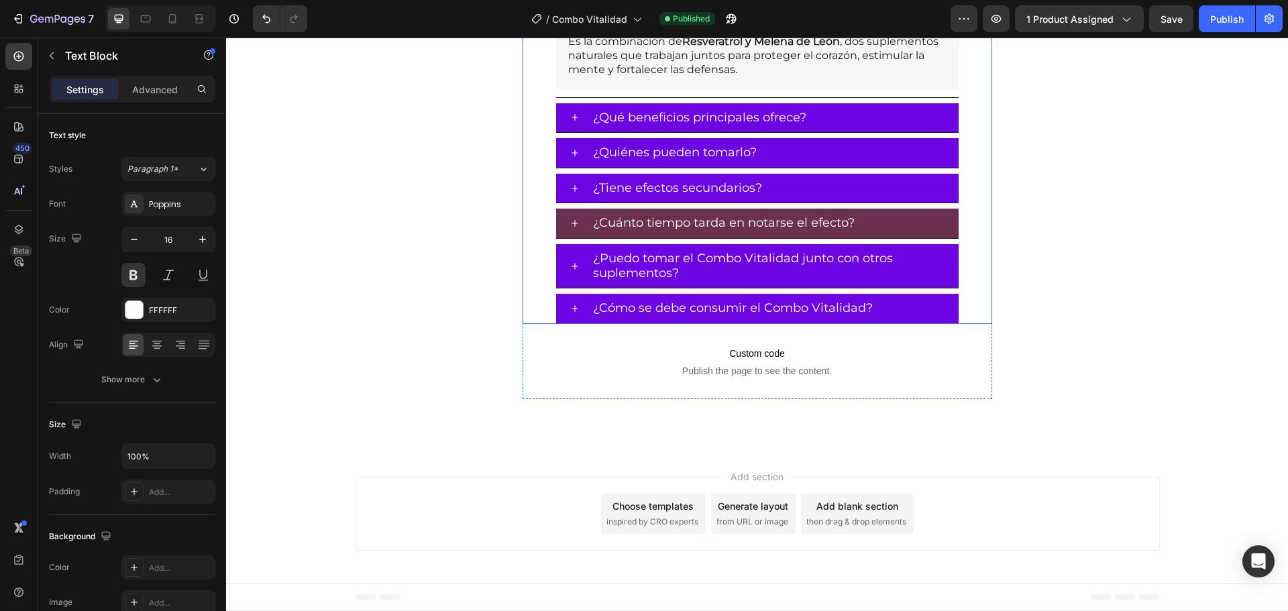
click at [741, 223] on p "¿Cuánto tiempo tarda en notarse el efecto?" at bounding box center [724, 223] width 262 height 15
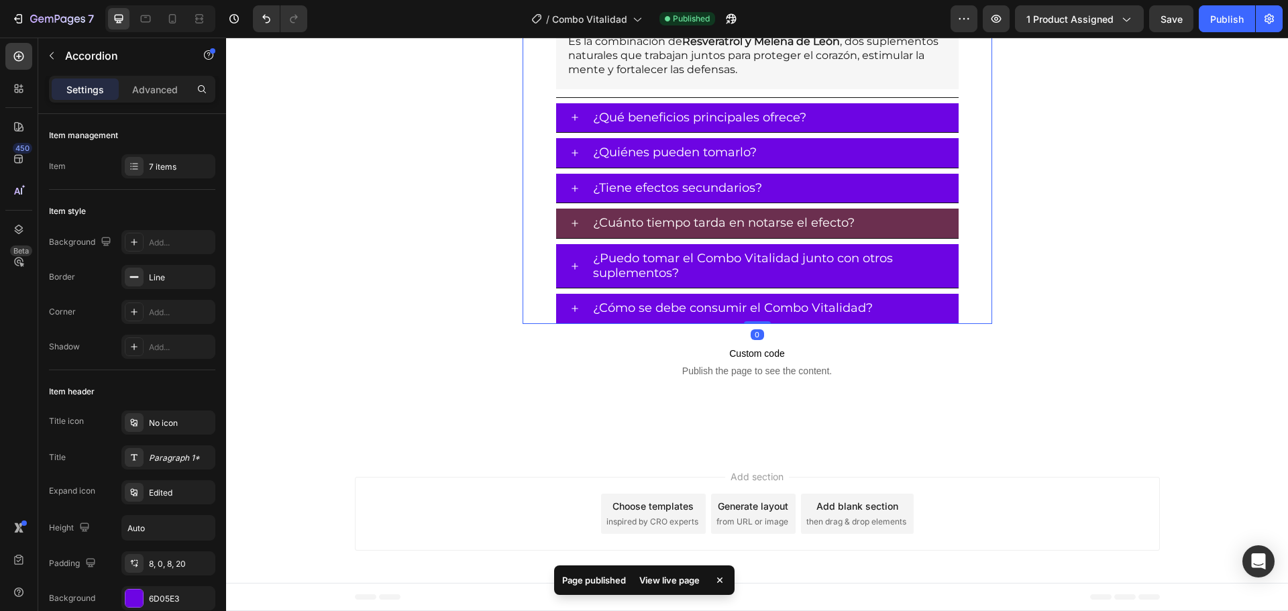
click at [894, 223] on div "¿Cuánto tiempo tarda en notarse el efecto?" at bounding box center [775, 223] width 368 height 19
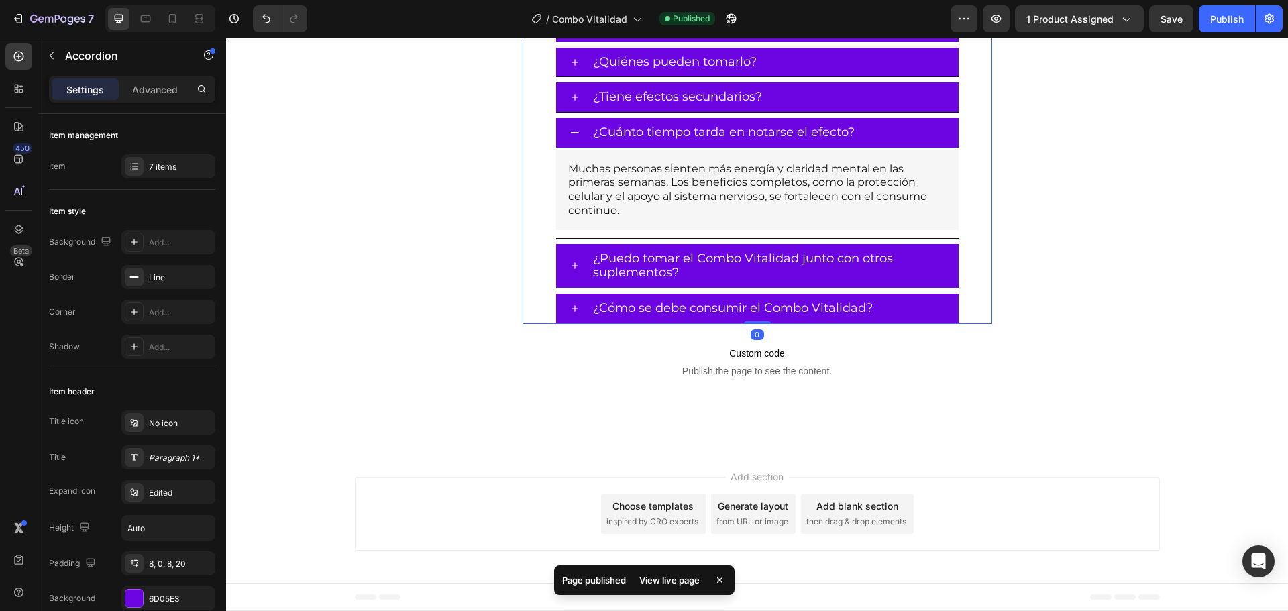
scroll to position [4222, 0]
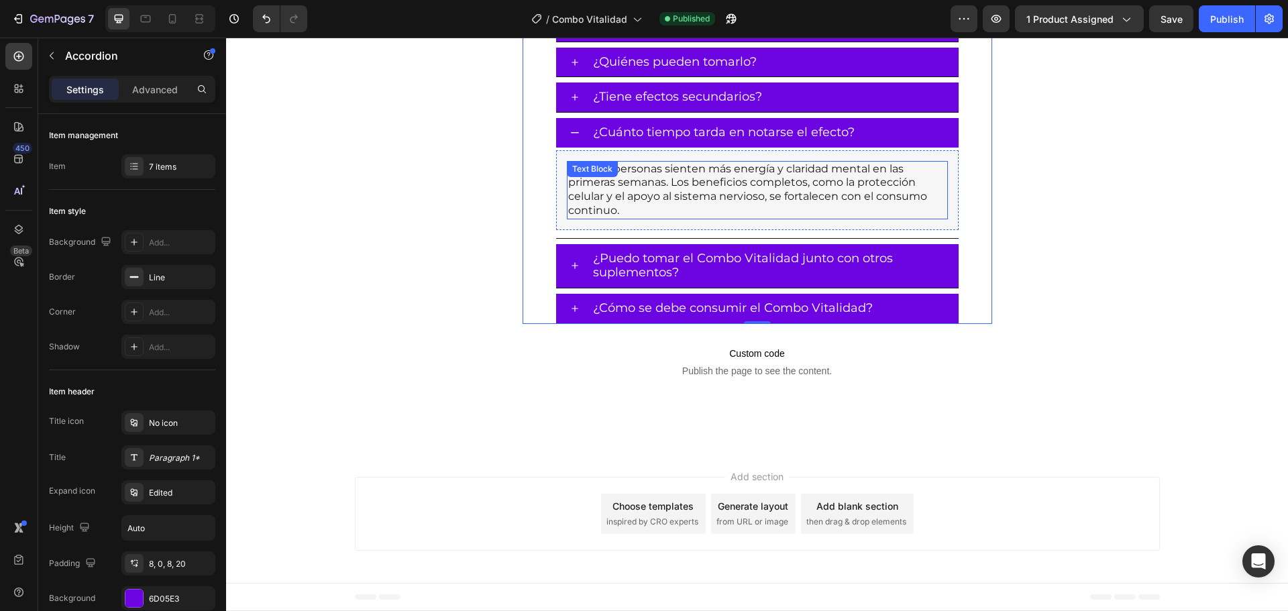
click at [651, 186] on p "Muchas personas sienten más energía y claridad mental en las primeras semanas. …" at bounding box center [757, 190] width 378 height 56
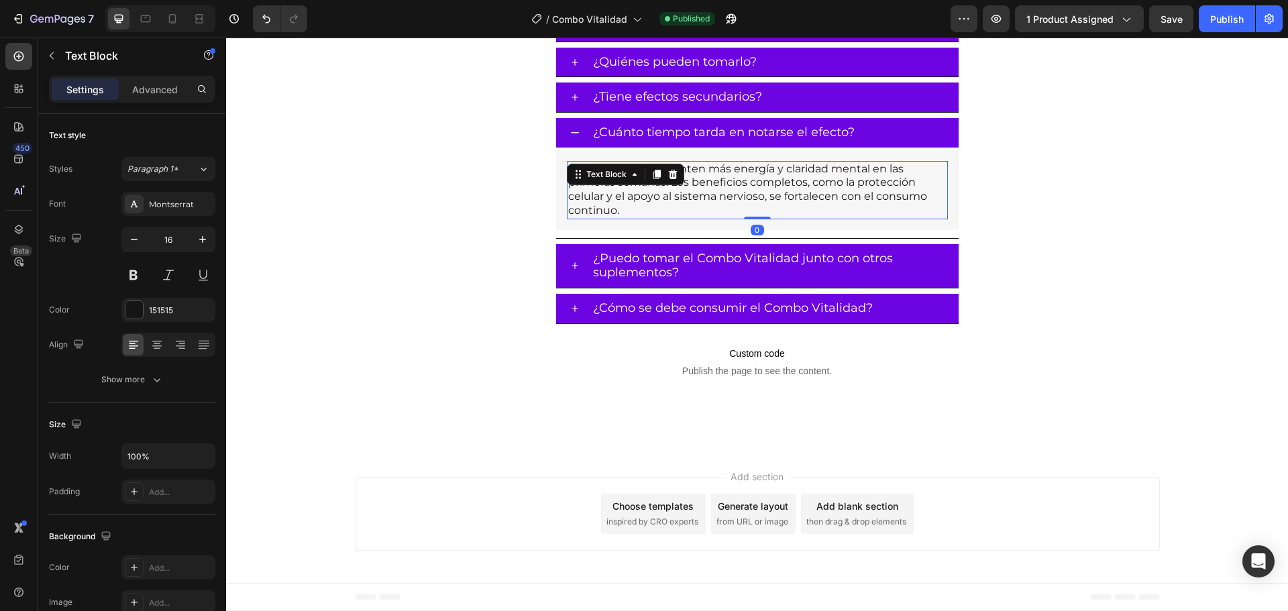
click at [758, 202] on p "Muchas personas sienten más energía y claridad mental en las primeras semanas. …" at bounding box center [757, 190] width 378 height 56
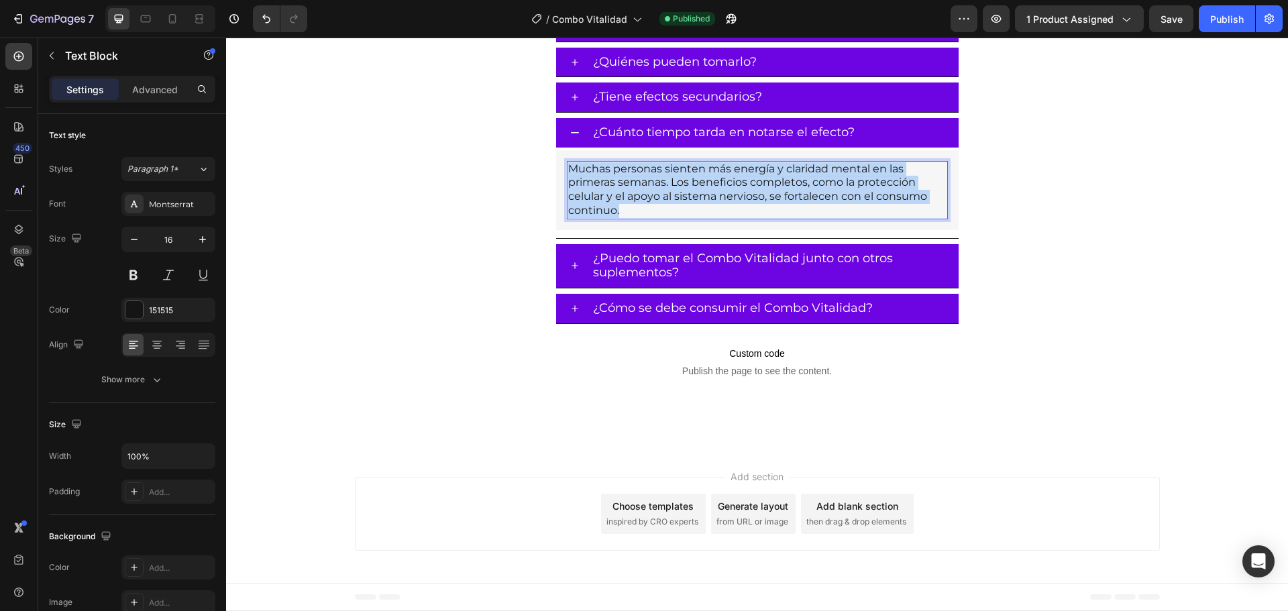
click at [758, 202] on p "Muchas personas sienten más energía y claridad mental en las primeras semanas. …" at bounding box center [757, 190] width 378 height 56
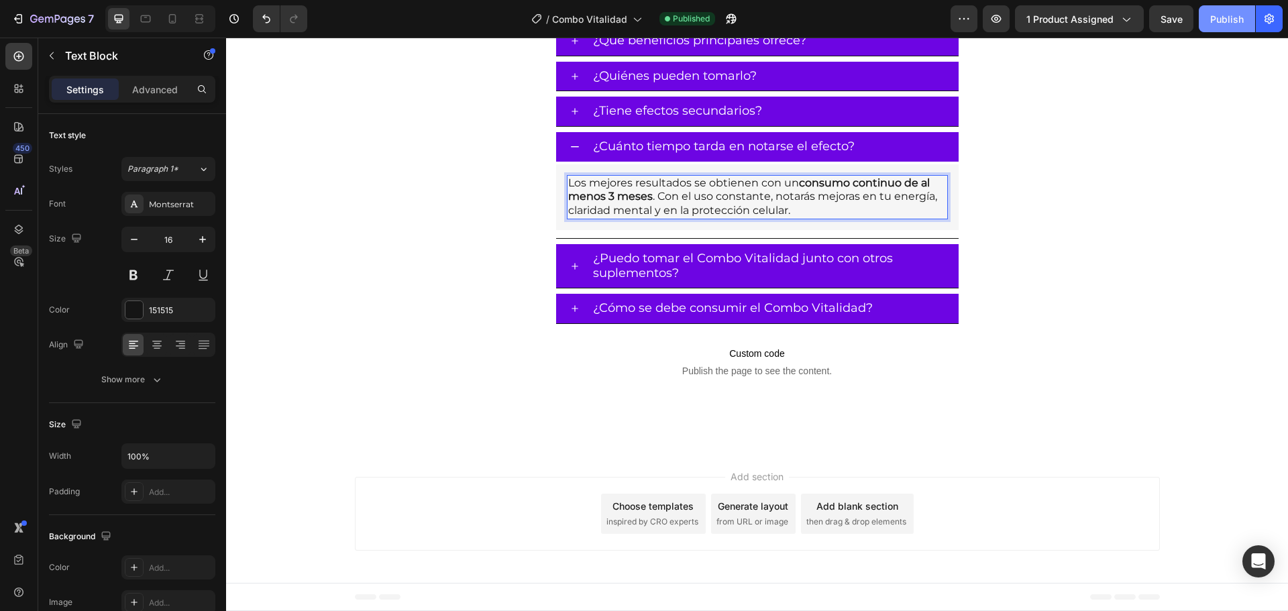
click at [1217, 21] on div "Publish" at bounding box center [1227, 19] width 34 height 14
